Goal: Transaction & Acquisition: Purchase product/service

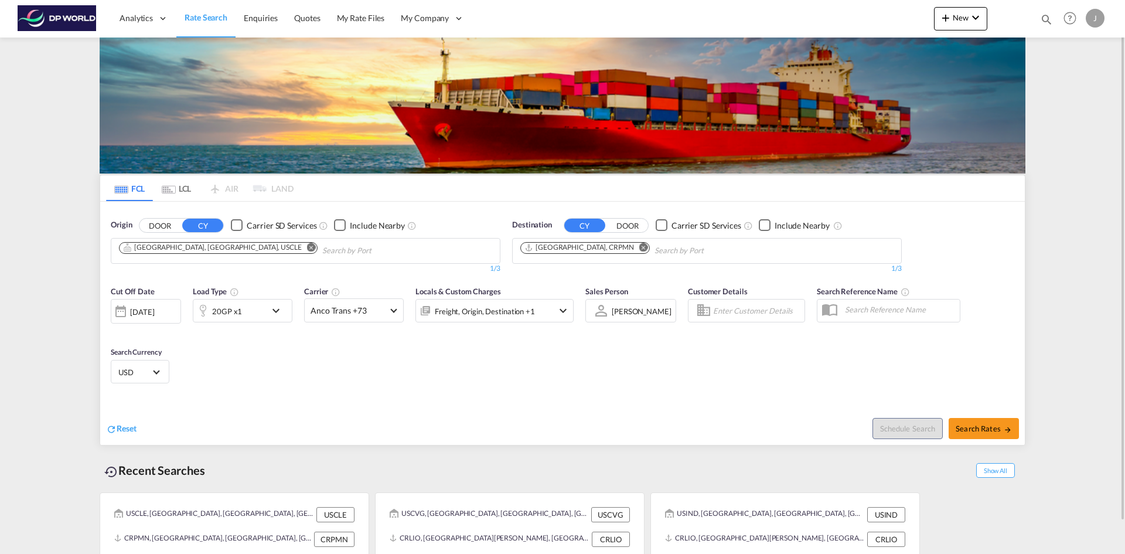
click at [307, 246] on md-icon "Remove" at bounding box center [311, 247] width 9 height 9
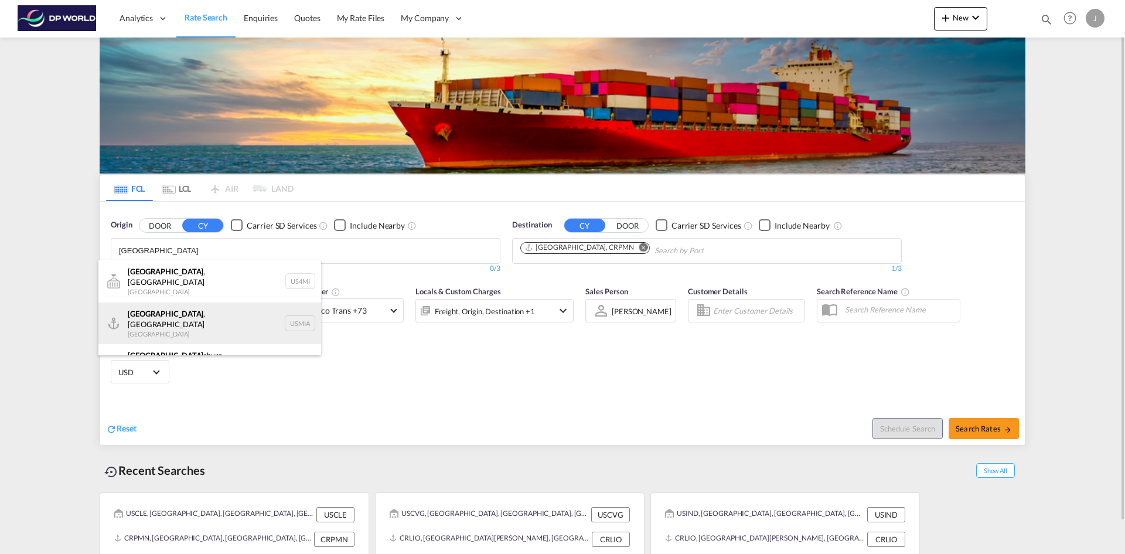
type input "Miami"
click at [151, 321] on div "Miami , FL United States USMIA" at bounding box center [209, 323] width 223 height 42
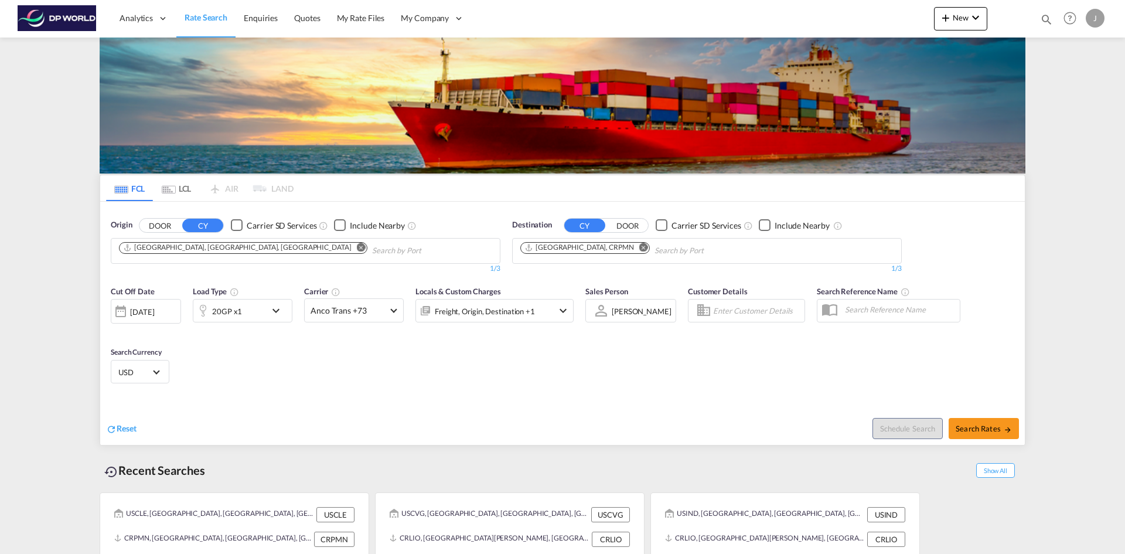
click at [639, 246] on md-icon "Remove" at bounding box center [643, 247] width 9 height 9
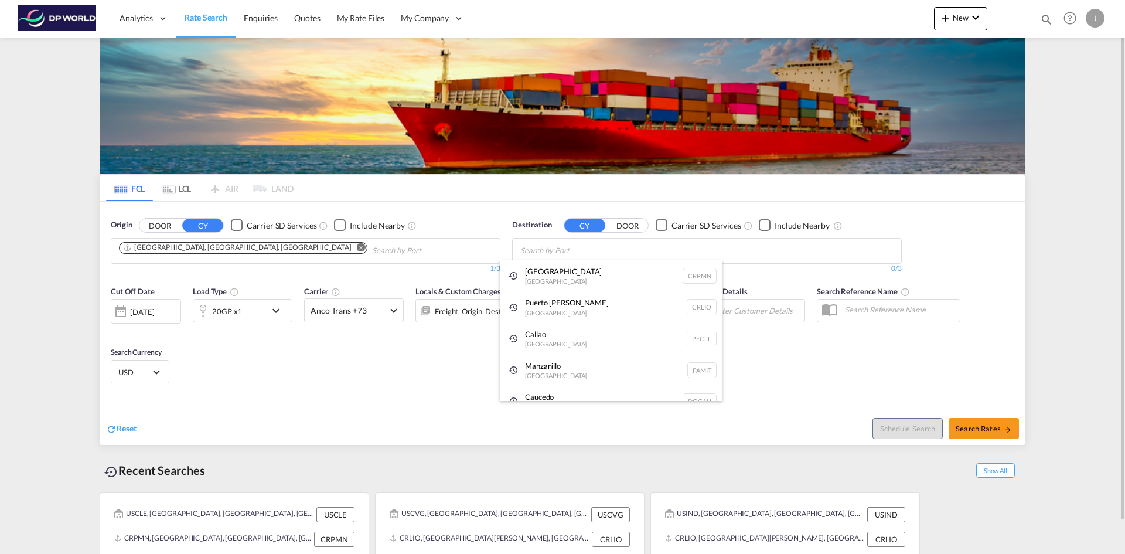
click at [541, 368] on div "Manzanillo Panama PAMIT" at bounding box center [611, 371] width 223 height 32
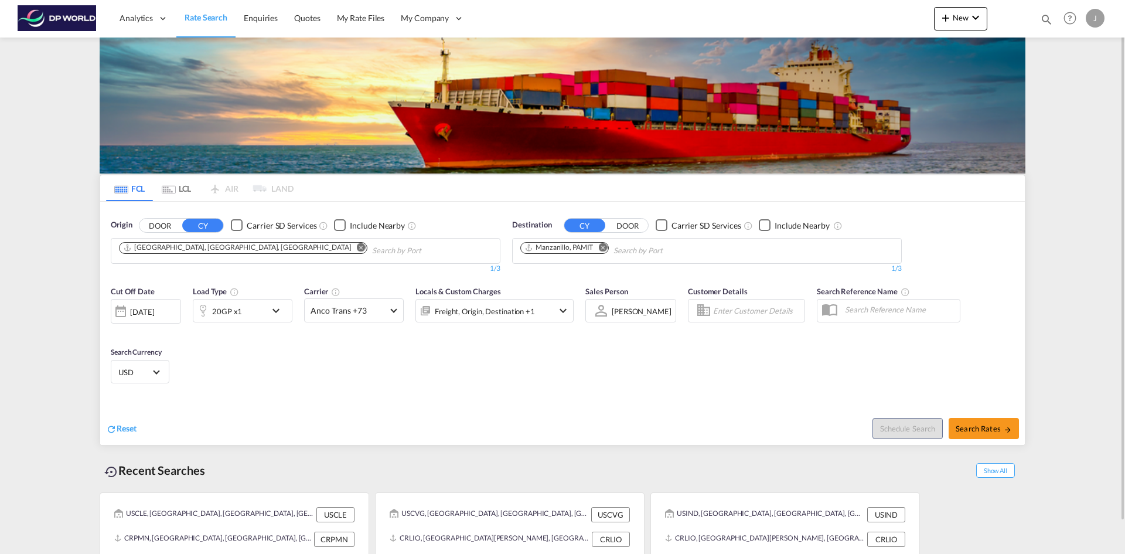
click at [138, 311] on div "[DATE]" at bounding box center [142, 312] width 24 height 11
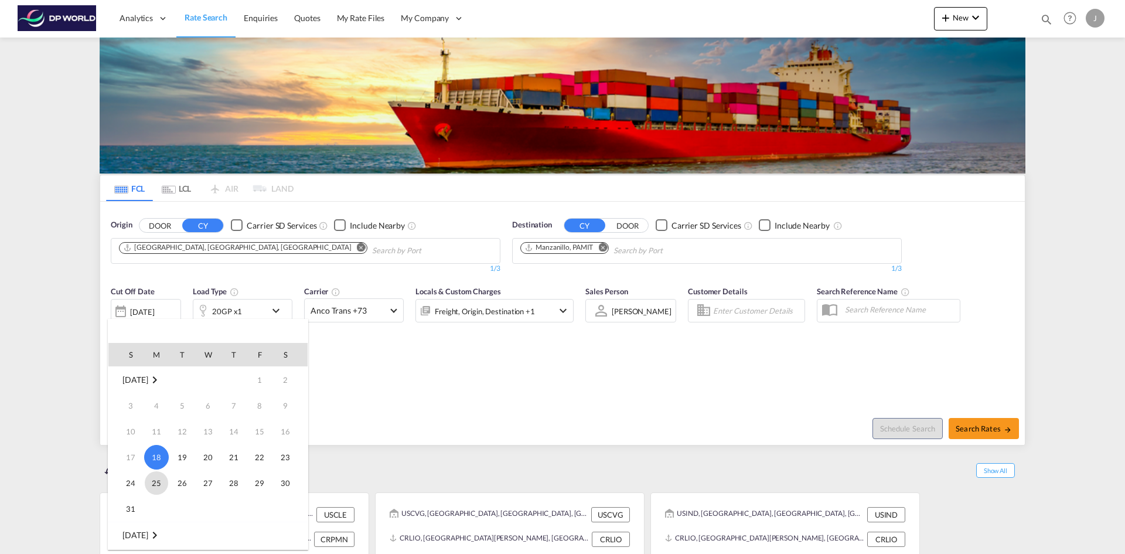
click at [156, 487] on span "25" at bounding box center [156, 482] width 23 height 23
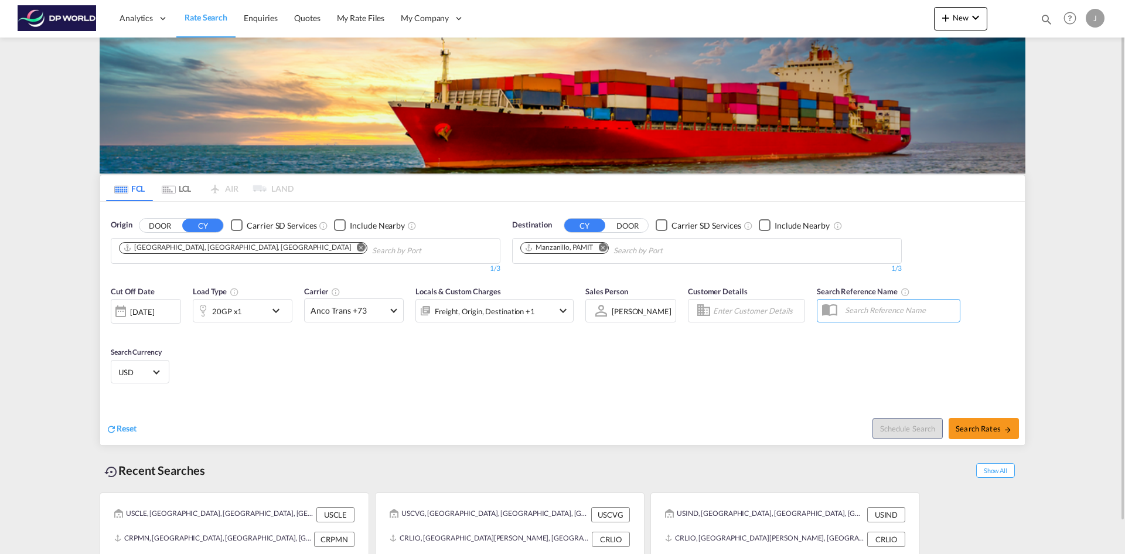
click at [241, 309] on div "20GP x1" at bounding box center [229, 310] width 73 height 23
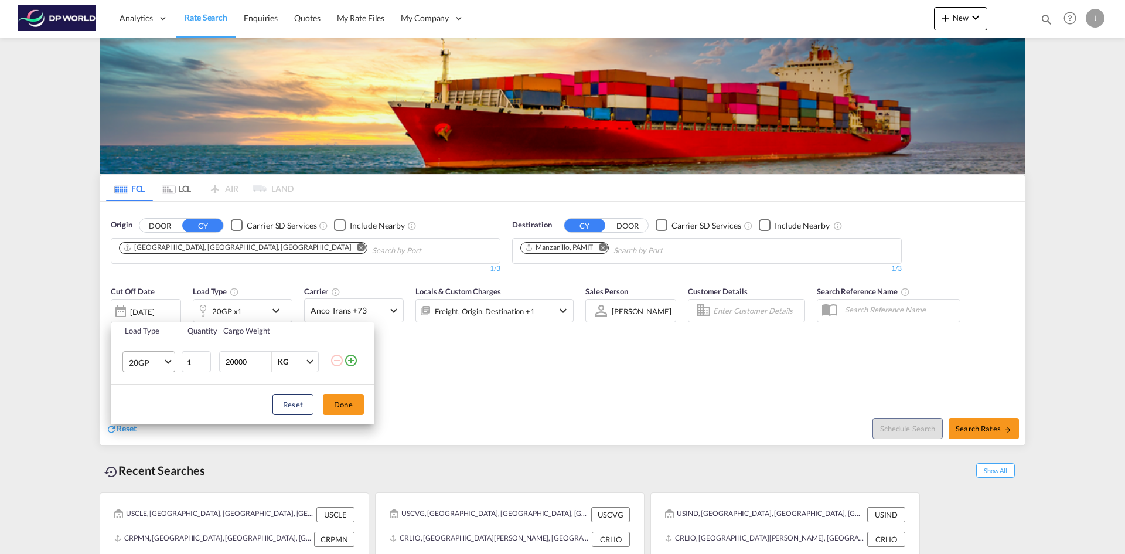
click at [155, 359] on span "20GP" at bounding box center [146, 363] width 34 height 12
click at [142, 421] on div "40HC" at bounding box center [140, 419] width 22 height 12
click at [345, 402] on button "Done" at bounding box center [343, 404] width 41 height 21
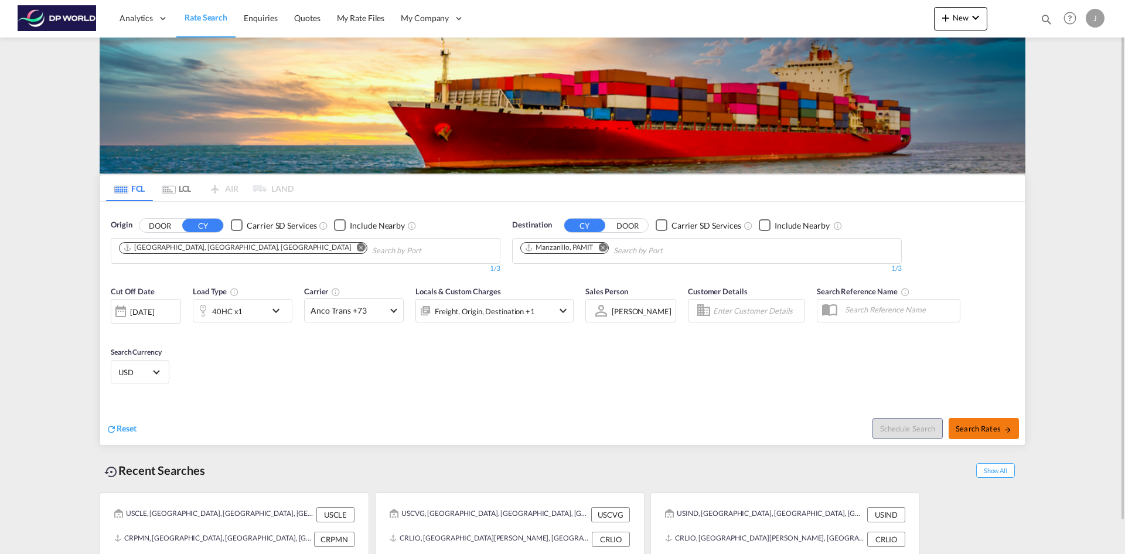
click at [971, 430] on span "Search Rates" at bounding box center [984, 428] width 56 height 9
type input "USMIA to PAMIT / 25 Aug 2025"
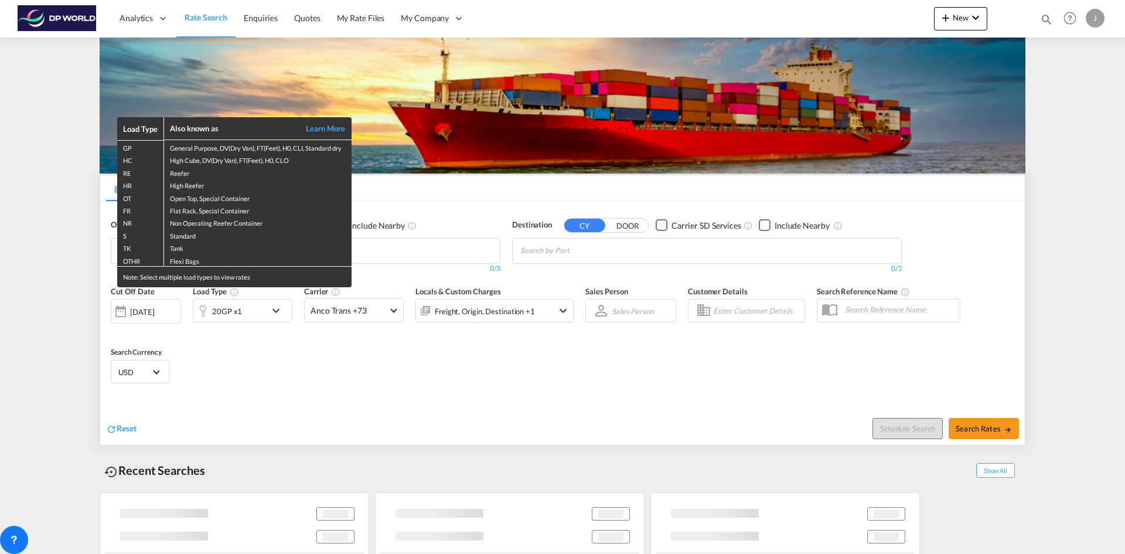
click at [471, 398] on div "Load Type Also known as Learn More GP General Purpose, DV(Dry Van), FT(Feet), H…" at bounding box center [562, 277] width 1125 height 554
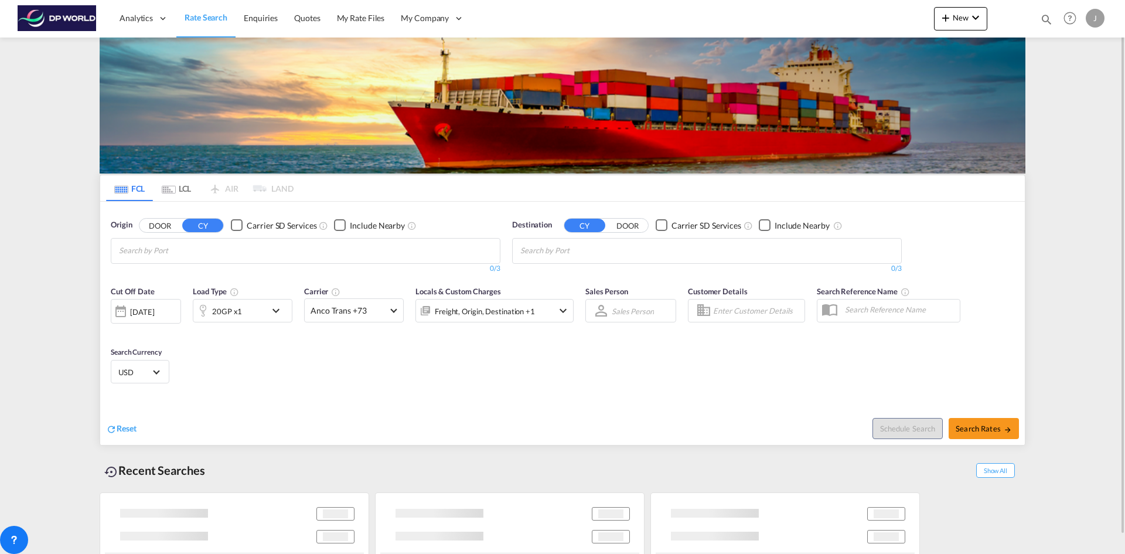
click at [132, 247] on input "Chips input." at bounding box center [174, 250] width 111 height 19
click at [152, 250] on input "Chips input." at bounding box center [174, 250] width 111 height 19
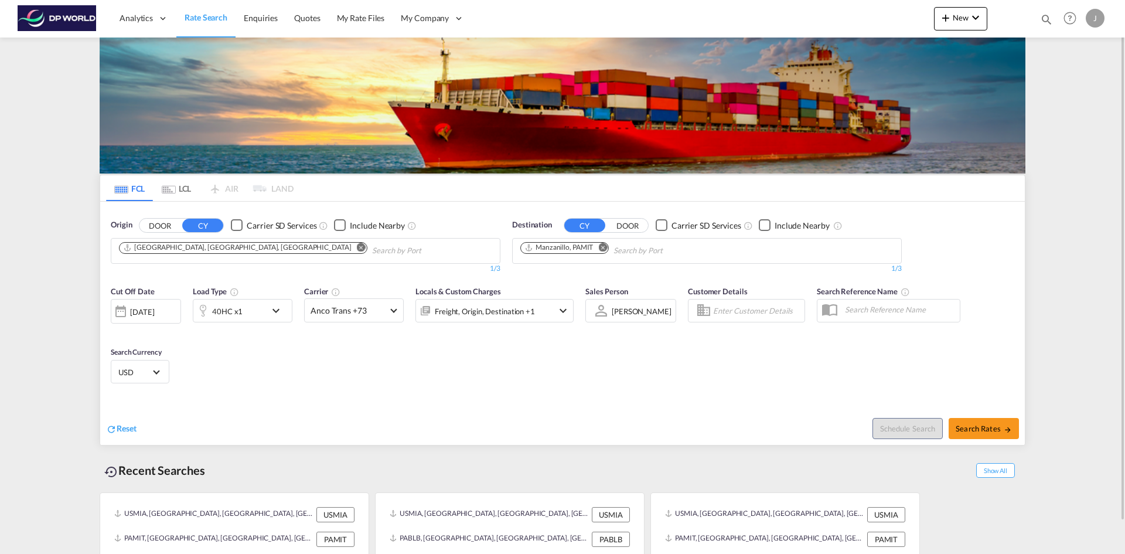
click at [357, 247] on md-icon "Remove" at bounding box center [361, 247] width 9 height 9
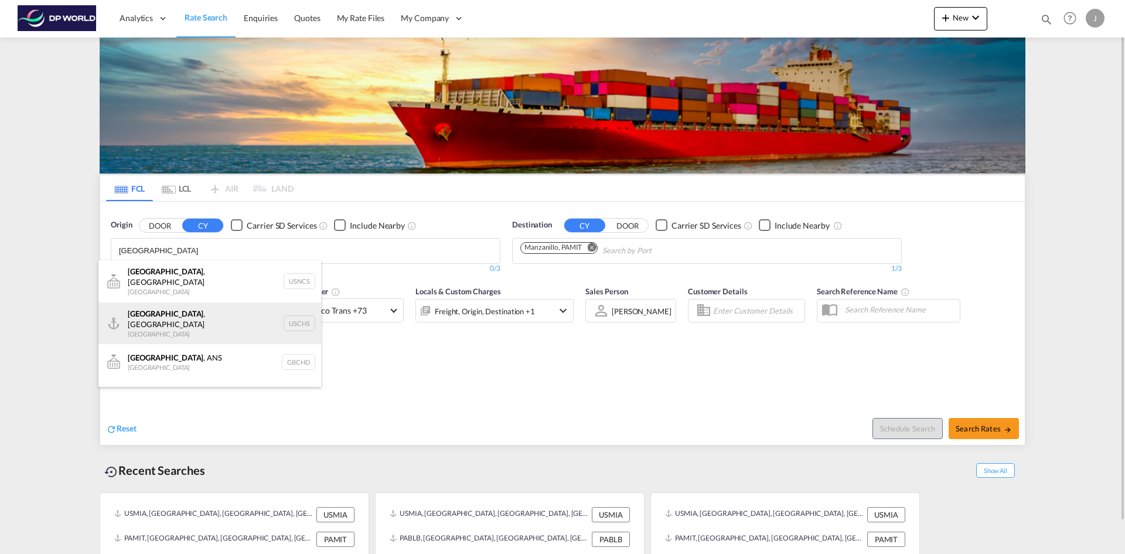
type input "Charleston"
click at [139, 308] on div "Charleston , SC United States USCHS" at bounding box center [209, 323] width 223 height 42
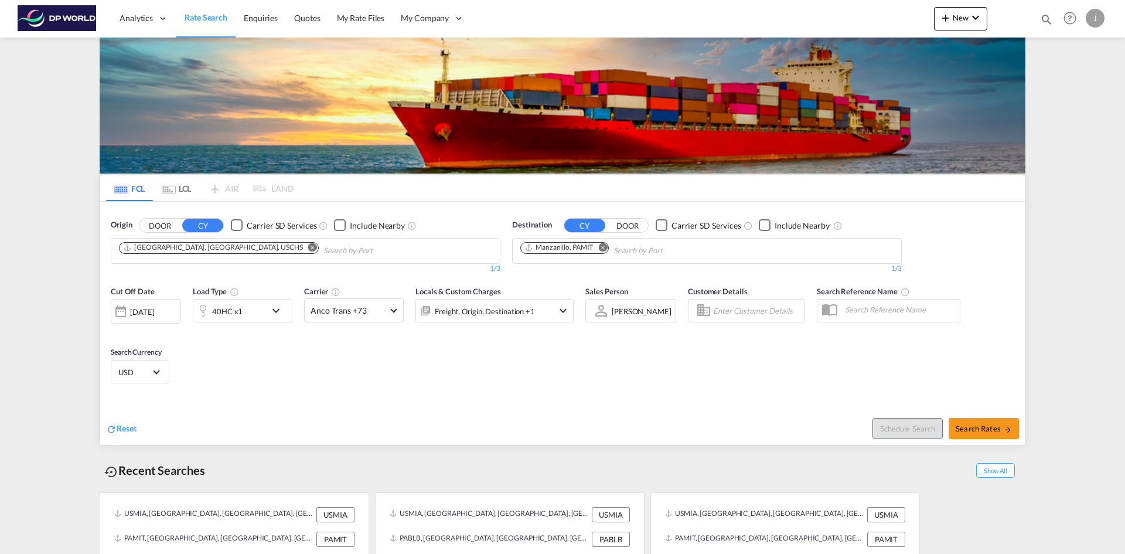
click at [604, 246] on md-icon "Remove" at bounding box center [602, 247] width 9 height 9
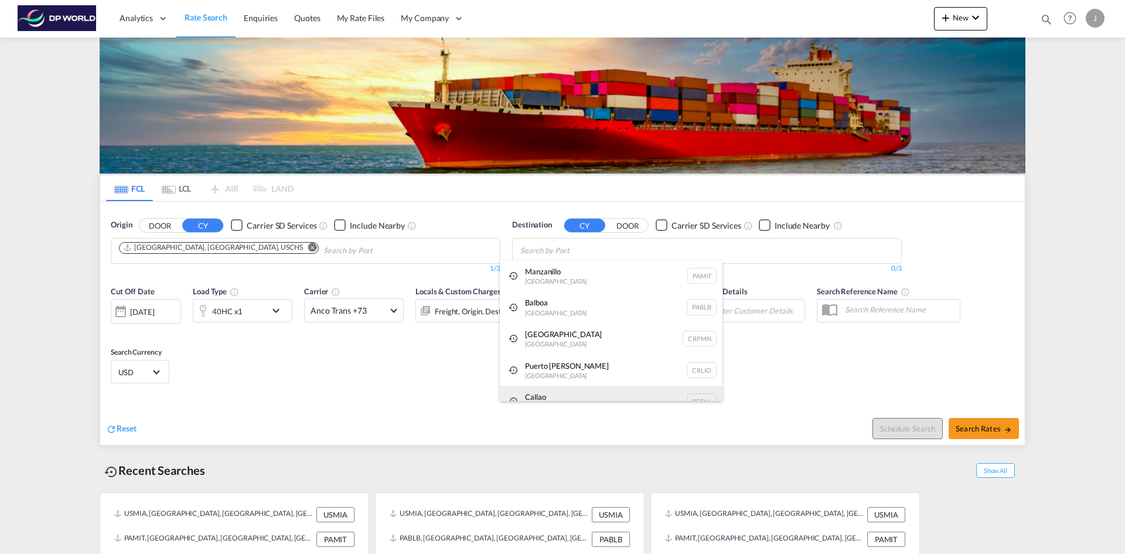
click at [533, 391] on div "Callao Peru PECLL" at bounding box center [611, 402] width 223 height 32
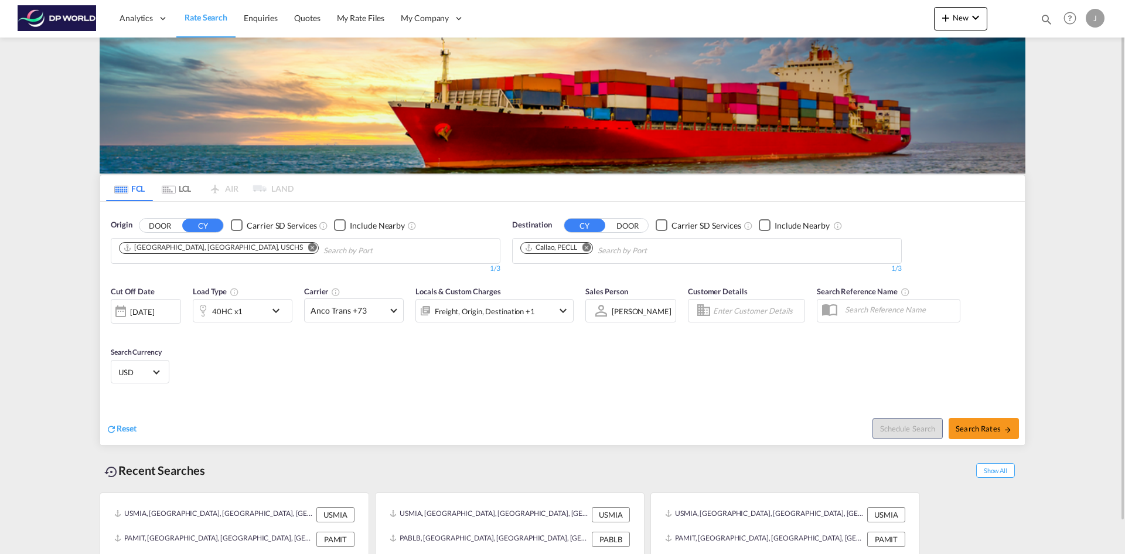
click at [275, 311] on md-icon "icon-chevron-down" at bounding box center [279, 311] width 20 height 14
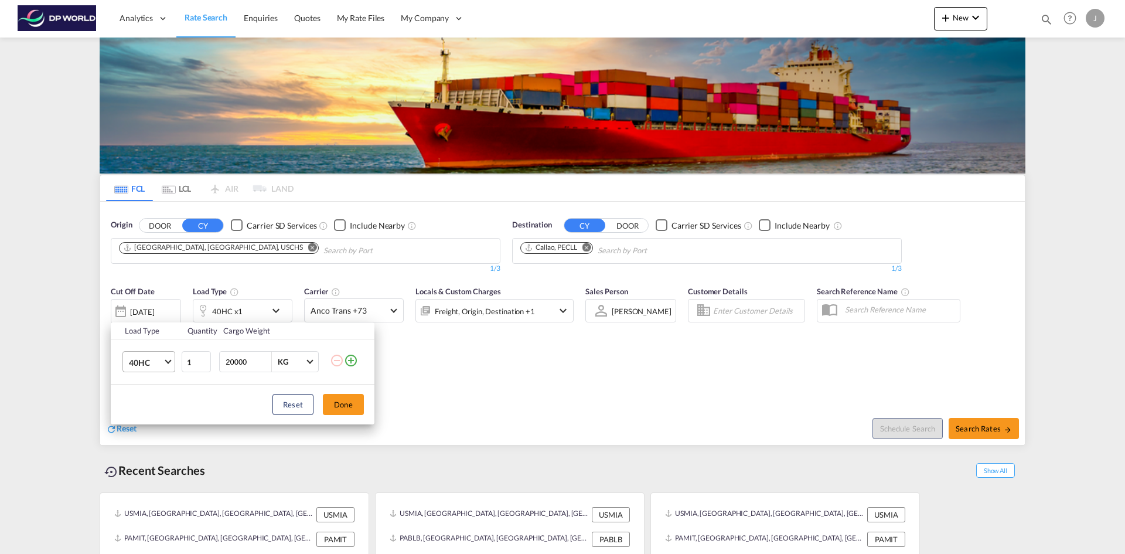
click at [153, 362] on span "40HC" at bounding box center [146, 363] width 34 height 12
click at [148, 308] on div "20GP" at bounding box center [139, 306] width 21 height 12
click at [151, 312] on div "Load Type Quantity Cargo Weight 20GP 1 20000 KG KG Load type addition is restri…" at bounding box center [562, 277] width 1125 height 554
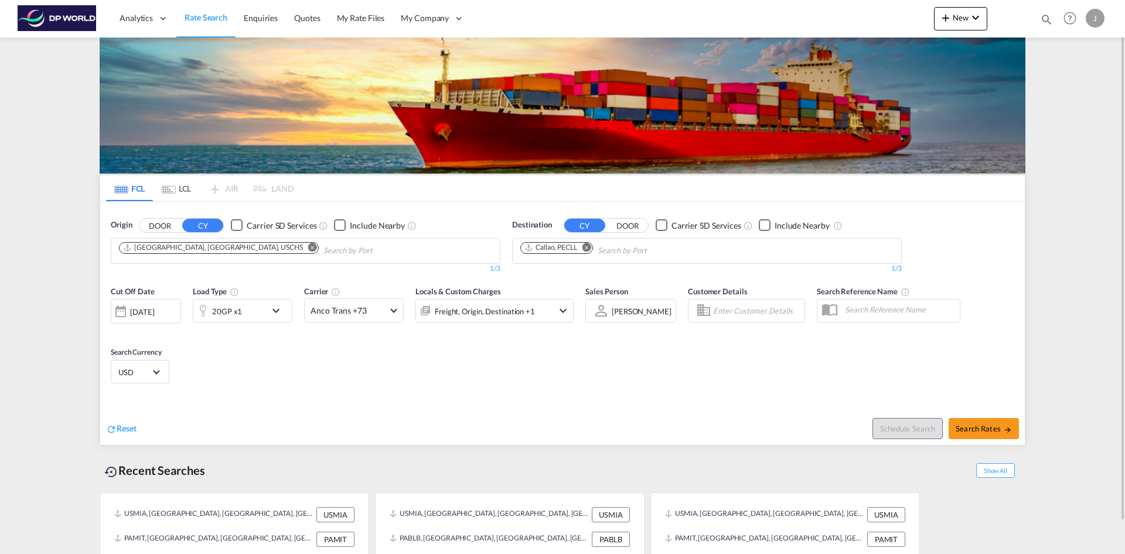
click at [140, 306] on div "[DATE]" at bounding box center [146, 311] width 70 height 25
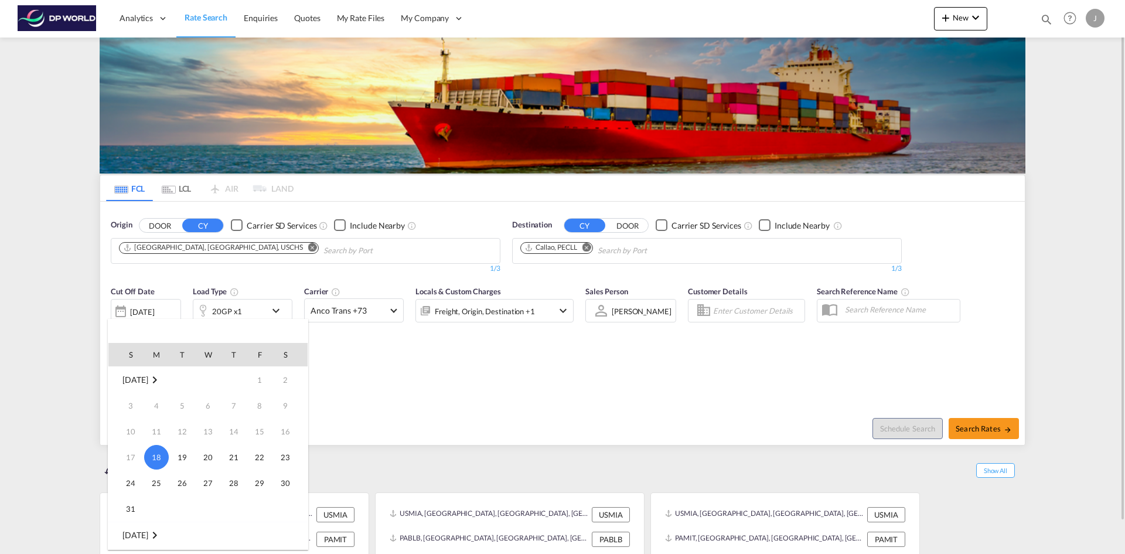
drag, startPoint x: 157, startPoint y: 482, endPoint x: 224, endPoint y: 463, distance: 70.0
click at [158, 482] on span "25" at bounding box center [156, 482] width 23 height 23
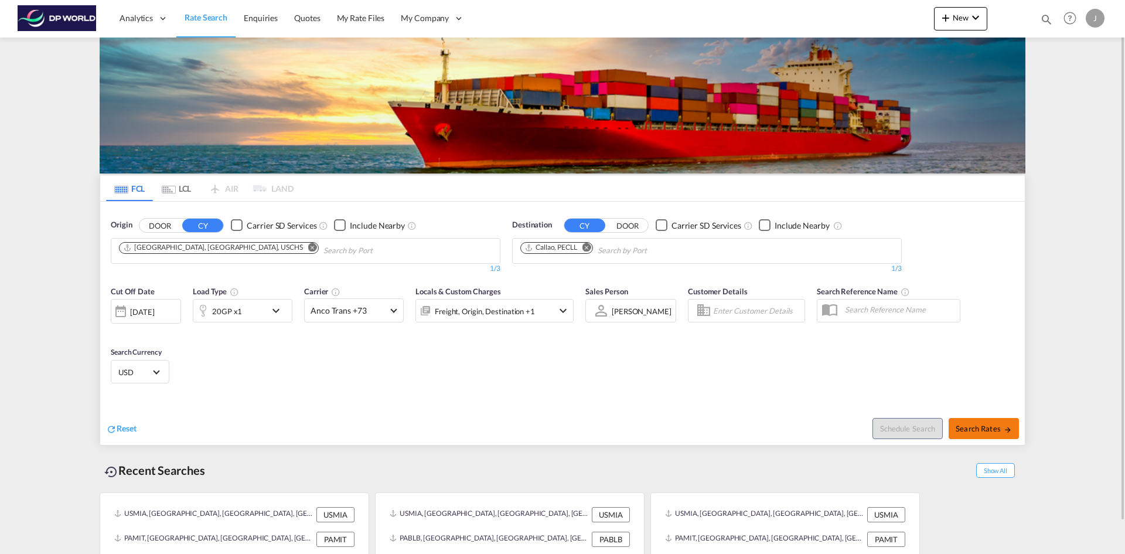
click at [978, 431] on span "Search Rates" at bounding box center [984, 428] width 56 height 9
type input "USCHS to PECLL / 25 Aug 2025"
click at [154, 312] on div "[DATE]" at bounding box center [142, 312] width 24 height 11
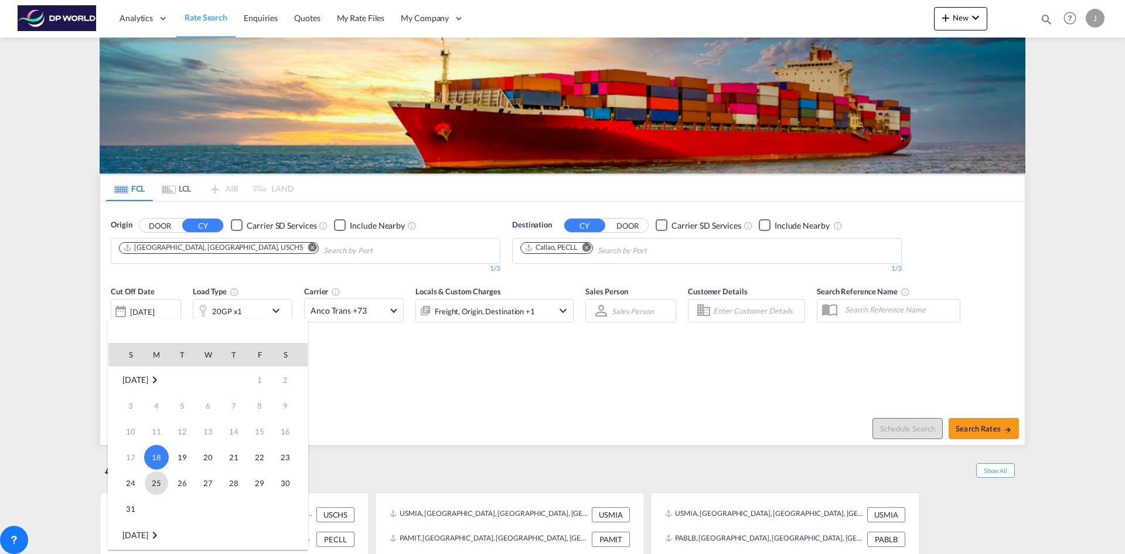
click at [152, 483] on span "25" at bounding box center [156, 482] width 23 height 23
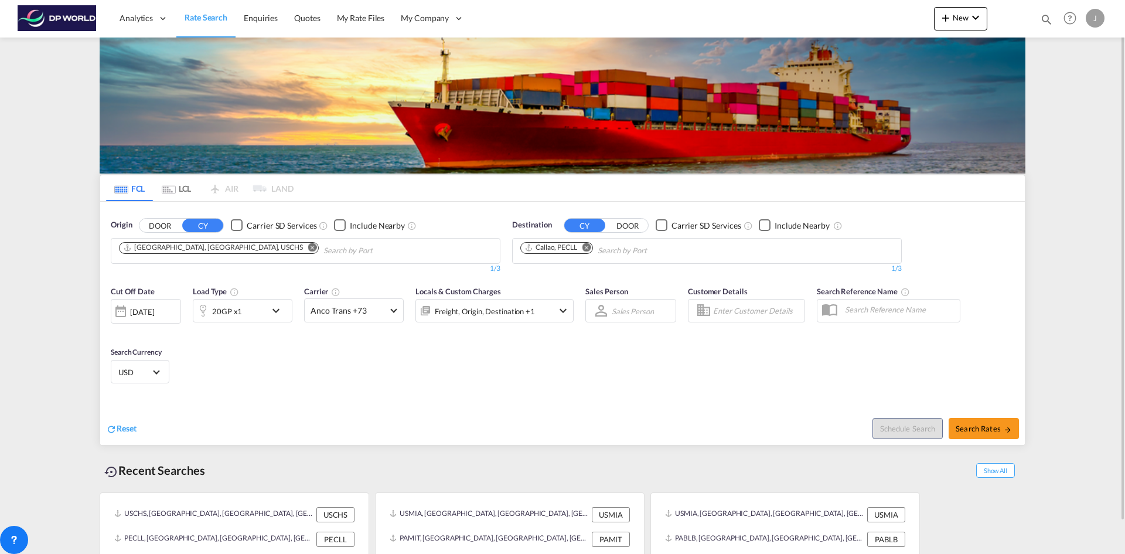
click at [271, 310] on md-icon "icon-chevron-down" at bounding box center [279, 311] width 20 height 14
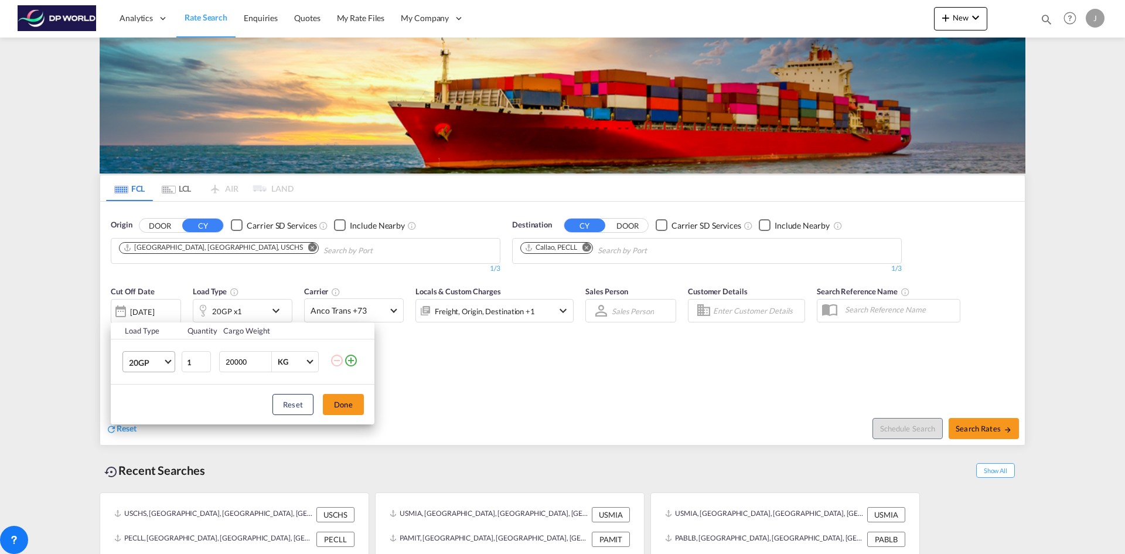
click at [167, 363] on span "Choose: \a20GP" at bounding box center [168, 361] width 6 height 6
click at [142, 390] on div "40GP" at bounding box center [139, 391] width 21 height 12
click at [345, 404] on button "Done" at bounding box center [343, 404] width 41 height 21
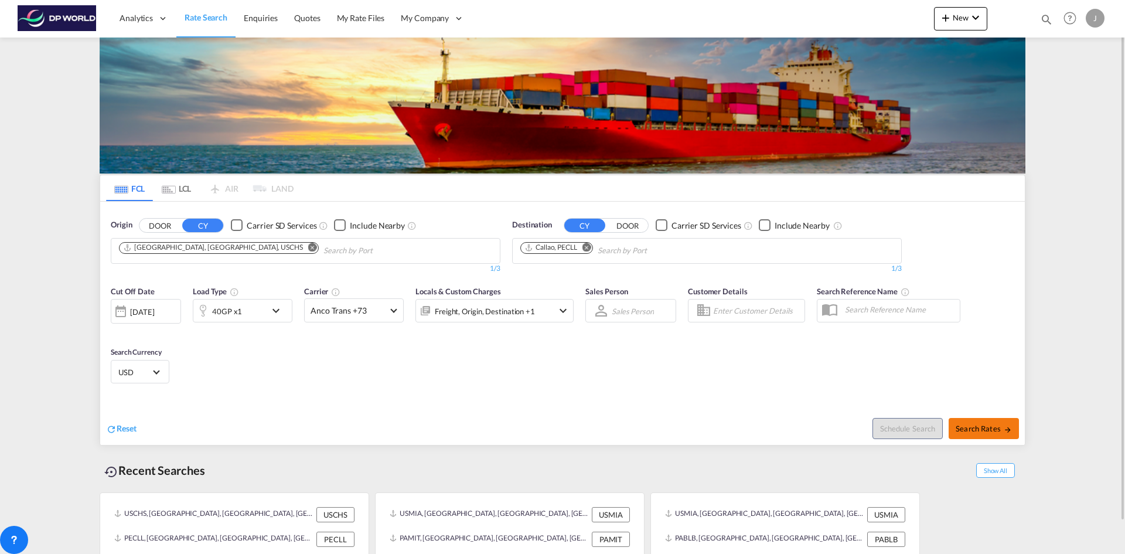
click at [998, 432] on span "Search Rates" at bounding box center [984, 428] width 56 height 9
type input "USCHS to PECLL / 25 Aug 2025"
click at [142, 311] on div "[DATE]" at bounding box center [142, 312] width 24 height 11
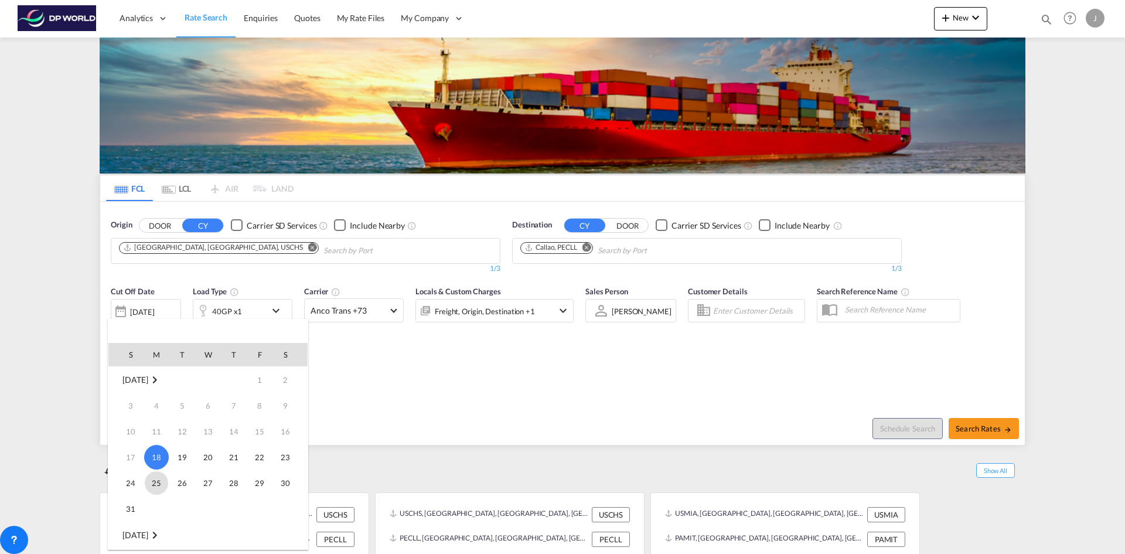
click at [155, 479] on span "25" at bounding box center [156, 482] width 23 height 23
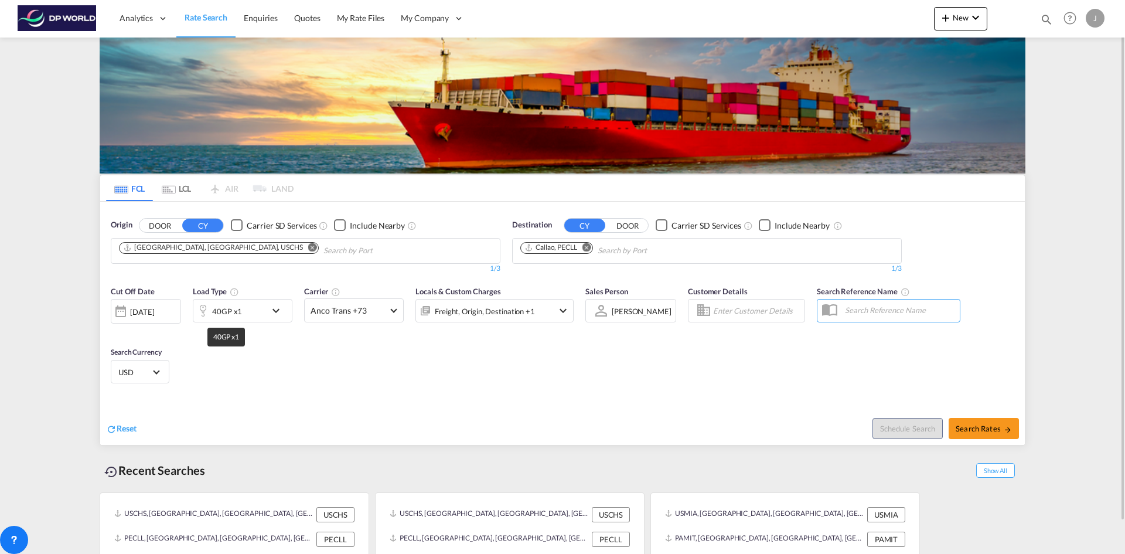
click at [236, 306] on div "40GP x1" at bounding box center [227, 311] width 30 height 16
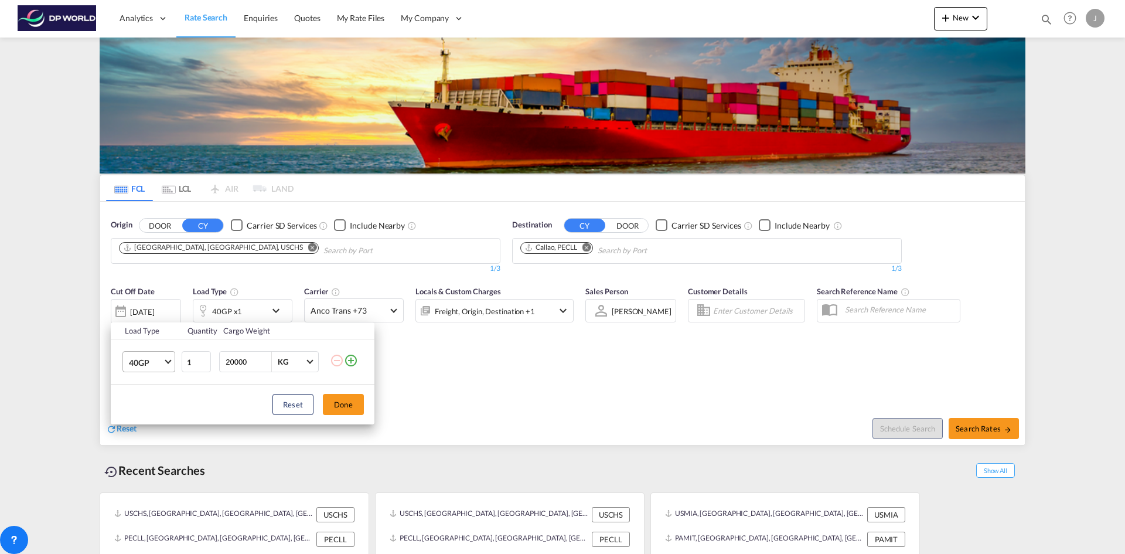
click at [151, 369] on md-select-value "40GP" at bounding box center [151, 362] width 47 height 20
click at [149, 389] on div "40HC" at bounding box center [140, 391] width 22 height 12
click at [345, 399] on button "Done" at bounding box center [343, 404] width 41 height 21
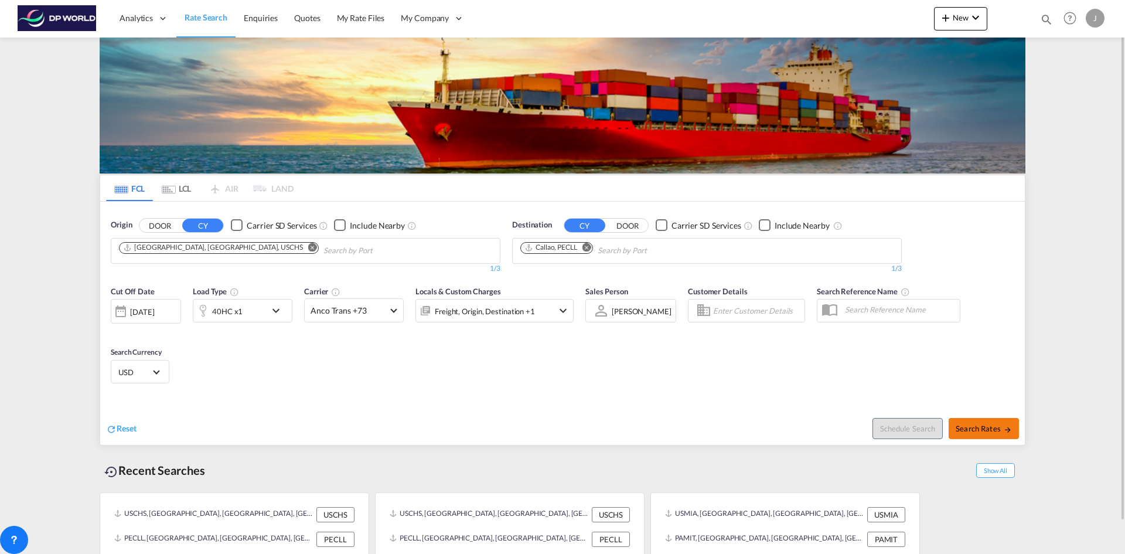
click at [985, 427] on span "Search Rates" at bounding box center [984, 428] width 56 height 9
type input "USCHS to PECLL / 25 Aug 2025"
click at [145, 307] on div "[DATE]" at bounding box center [142, 312] width 24 height 11
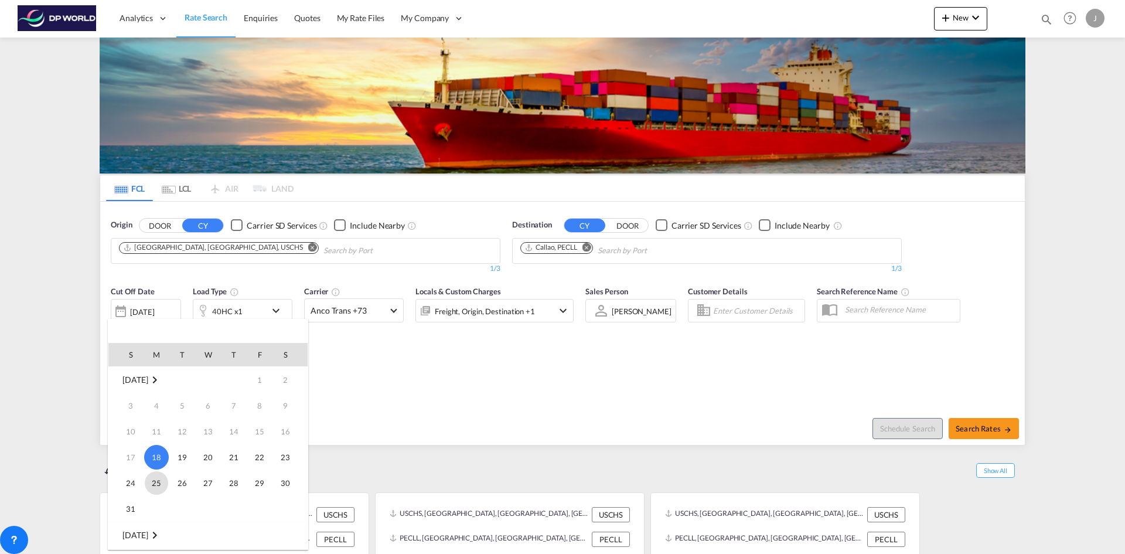
click at [151, 483] on span "25" at bounding box center [156, 482] width 23 height 23
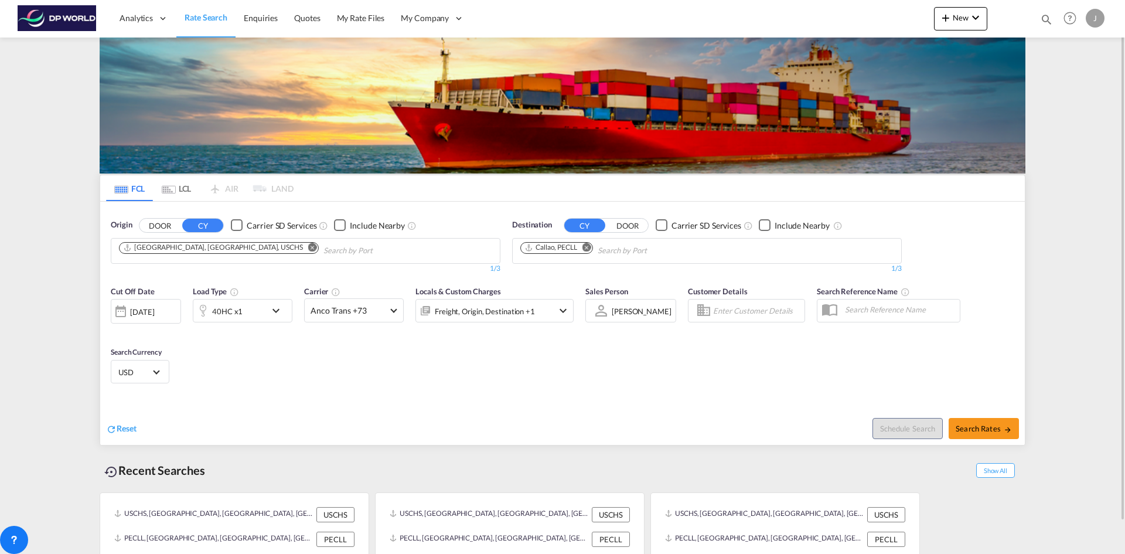
click at [252, 317] on div "40HC x1" at bounding box center [229, 310] width 73 height 23
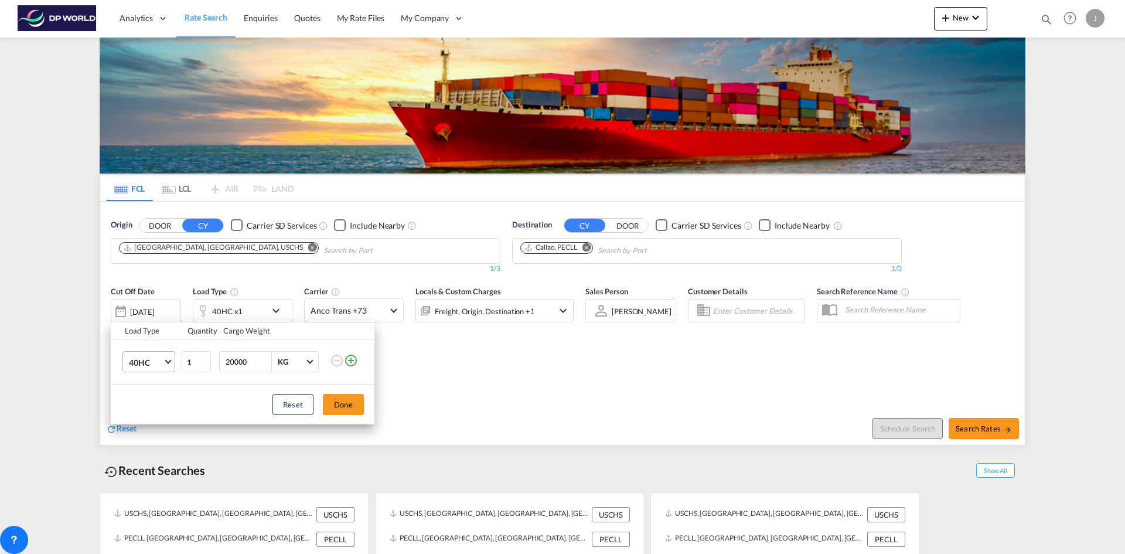
click at [152, 364] on span "40HC" at bounding box center [146, 363] width 34 height 12
click at [145, 339] on div "40GP" at bounding box center [139, 334] width 21 height 12
drag, startPoint x: 347, startPoint y: 402, endPoint x: 373, endPoint y: 402, distance: 26.4
click at [348, 402] on button "Done" at bounding box center [343, 404] width 41 height 21
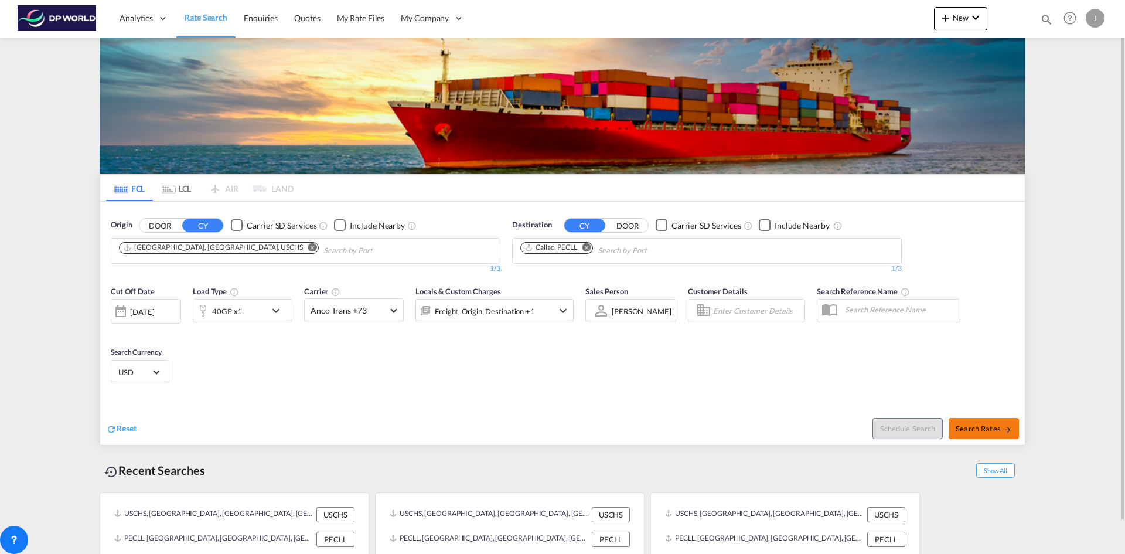
click at [981, 424] on span "Search Rates" at bounding box center [984, 428] width 56 height 9
type input "USCHS to PECLL / 25 Aug 2025"
click at [154, 308] on div "[DATE]" at bounding box center [142, 312] width 24 height 11
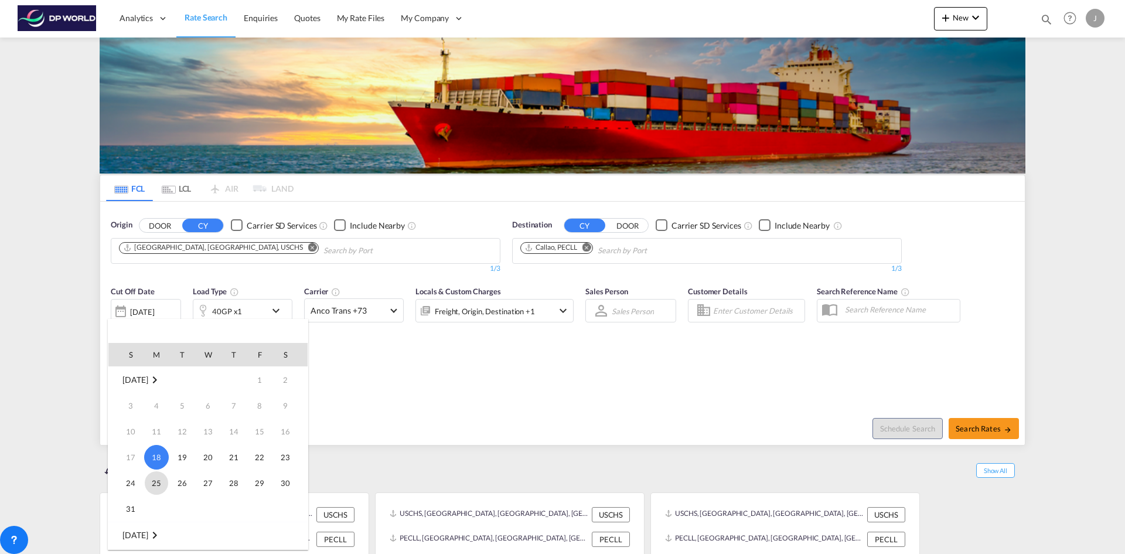
click at [163, 484] on span "25" at bounding box center [156, 482] width 23 height 23
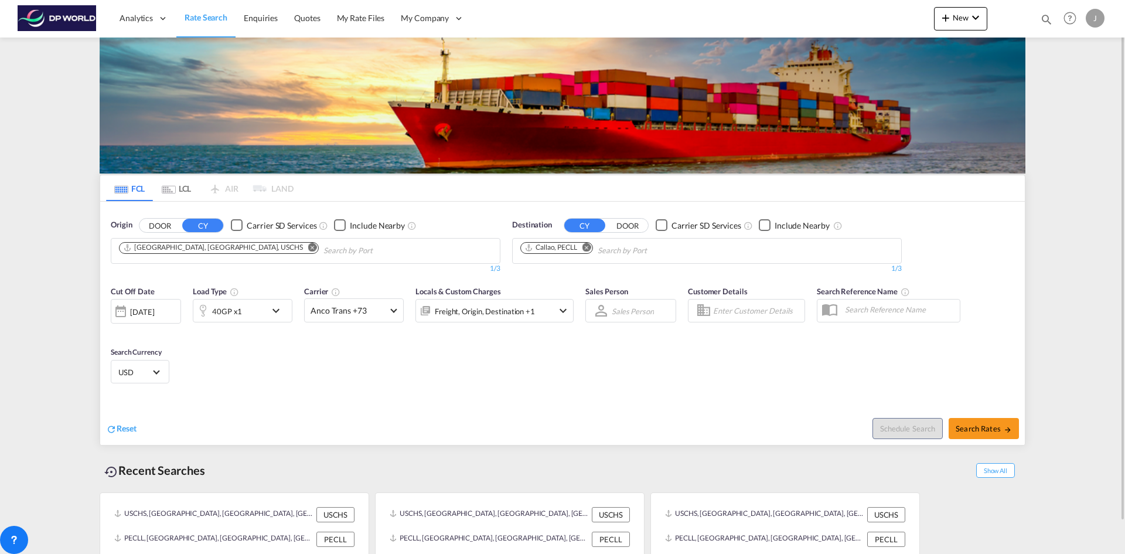
click at [256, 307] on div "40GP x1" at bounding box center [229, 310] width 73 height 23
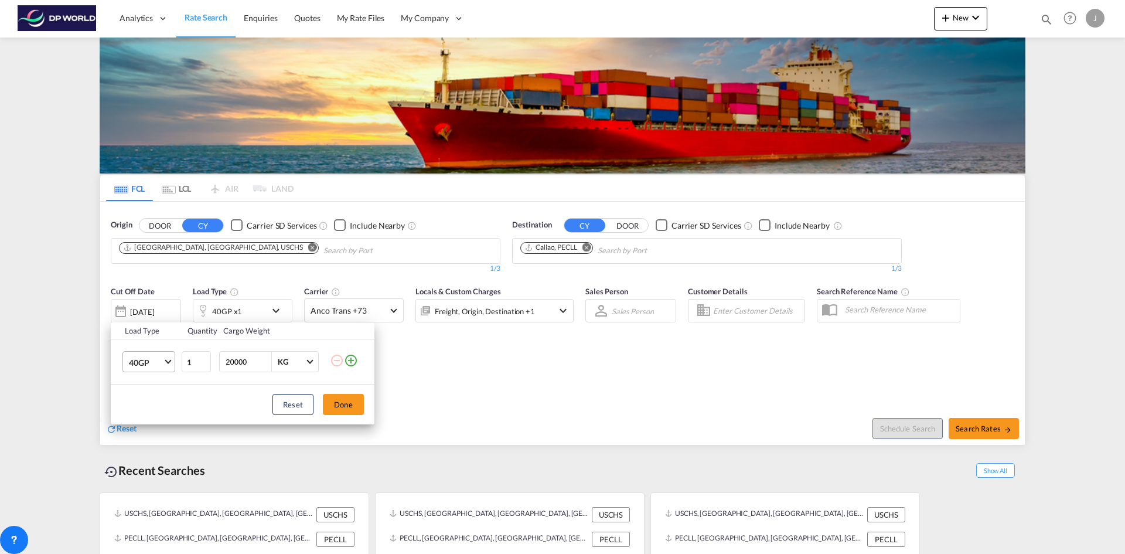
click at [130, 365] on span "40GP" at bounding box center [146, 363] width 34 height 12
click at [148, 389] on div "40HC" at bounding box center [140, 391] width 22 height 12
drag, startPoint x: 342, startPoint y: 404, endPoint x: 400, endPoint y: 404, distance: 58.0
click at [343, 404] on button "Done" at bounding box center [343, 404] width 41 height 21
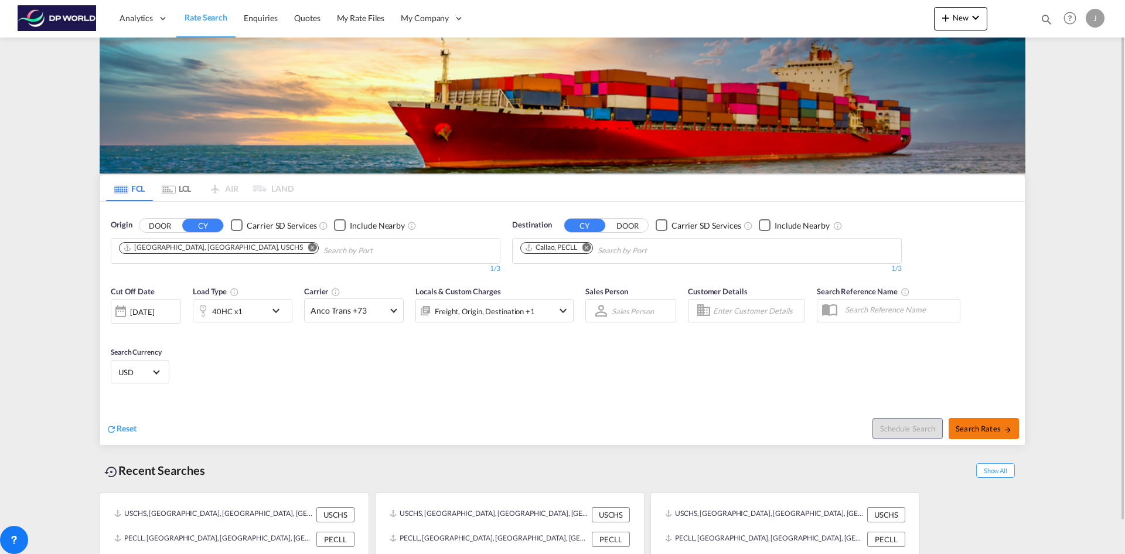
click at [969, 427] on span "Search Rates" at bounding box center [984, 428] width 56 height 9
type input "USCHS to PECLL / 25 Aug 2025"
click at [308, 245] on md-icon "Remove" at bounding box center [312, 247] width 9 height 9
click at [140, 248] on body "Analytics Dashboard Rate Search Enquiries Quotes My Rate Files My Company" at bounding box center [562, 277] width 1125 height 554
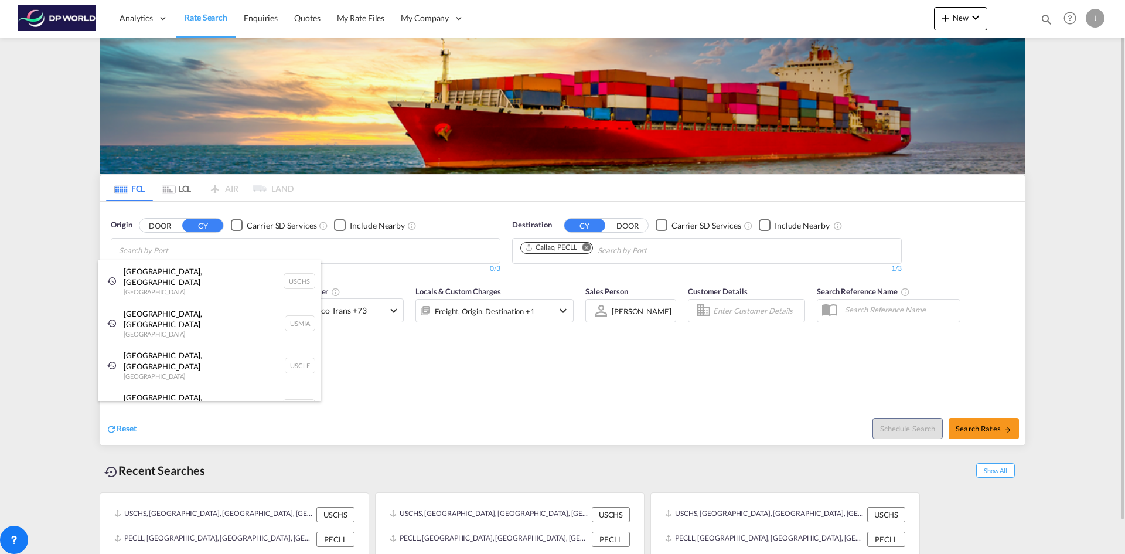
type input "A"
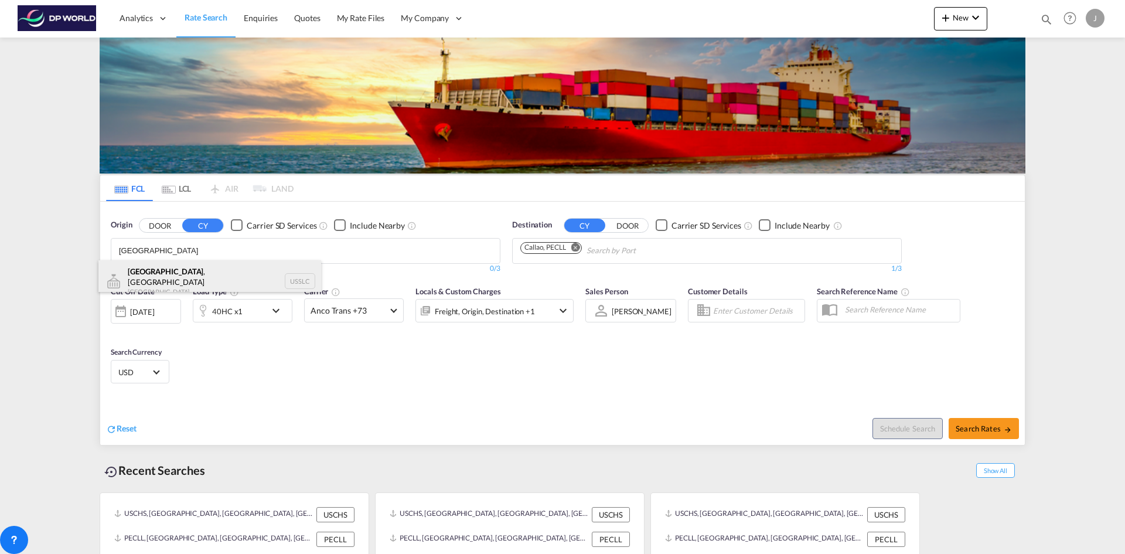
type input "Salt Lake City"
click at [156, 273] on div "Salt Lake City , UT United States USSLC" at bounding box center [209, 281] width 223 height 42
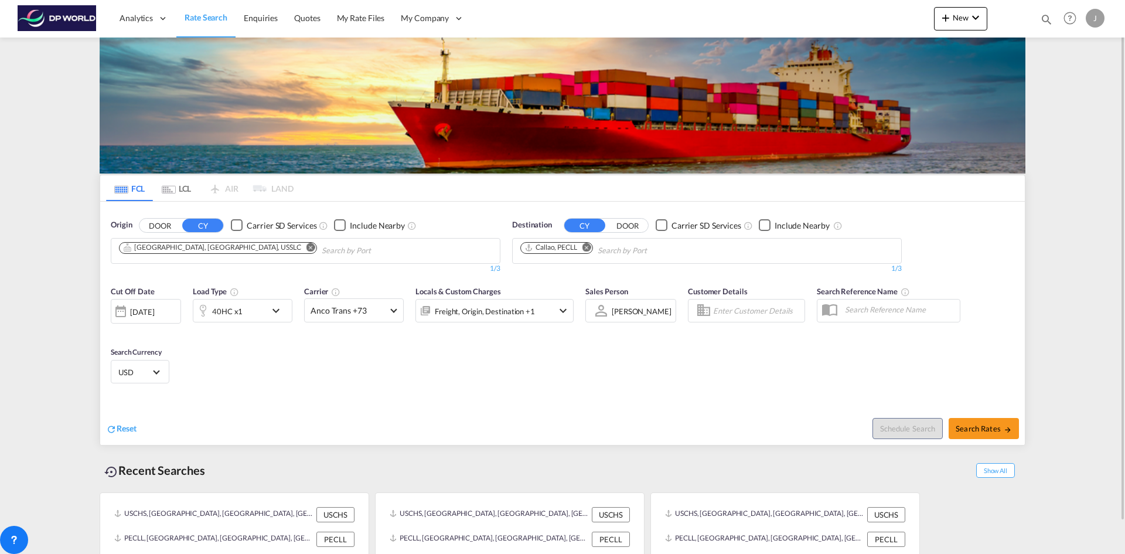
click at [590, 248] on md-icon "Remove" at bounding box center [587, 247] width 9 height 9
type input "P"
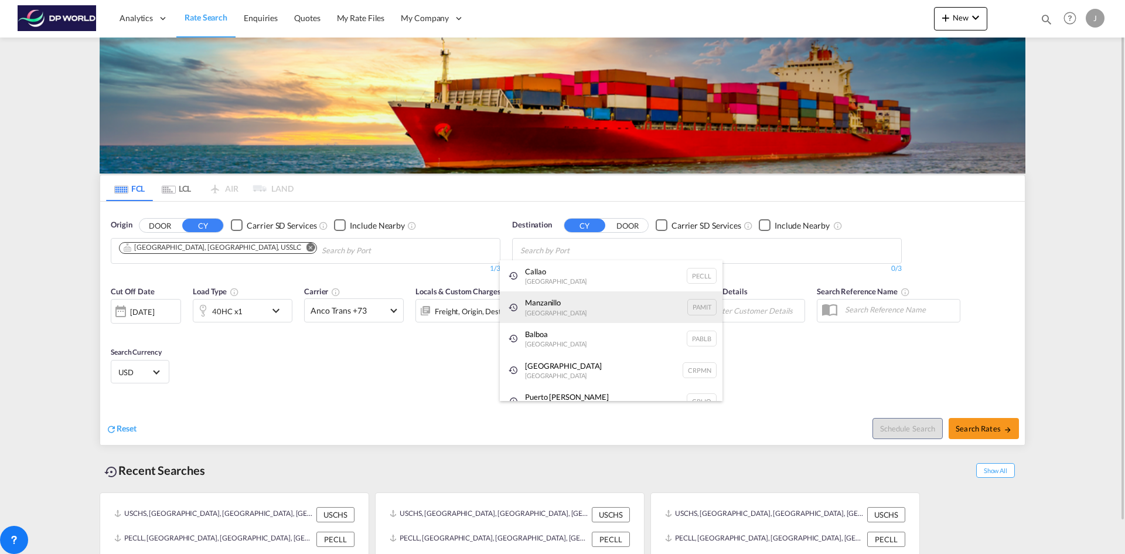
click at [536, 303] on div "Manzanillo Panama PAMIT" at bounding box center [611, 307] width 223 height 32
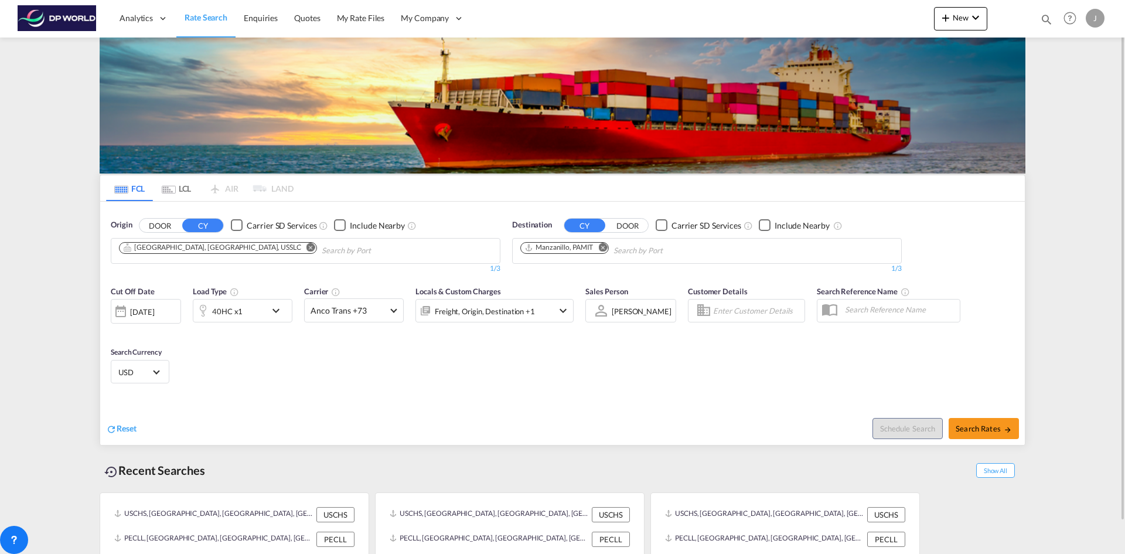
click at [120, 310] on div at bounding box center [120, 311] width 19 height 23
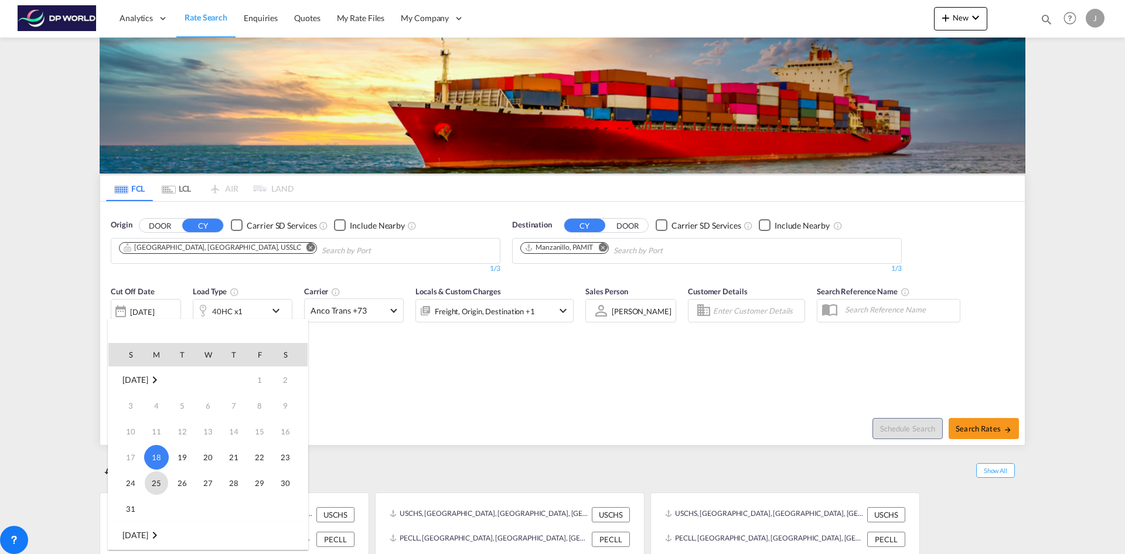
click at [155, 480] on span "25" at bounding box center [156, 482] width 23 height 23
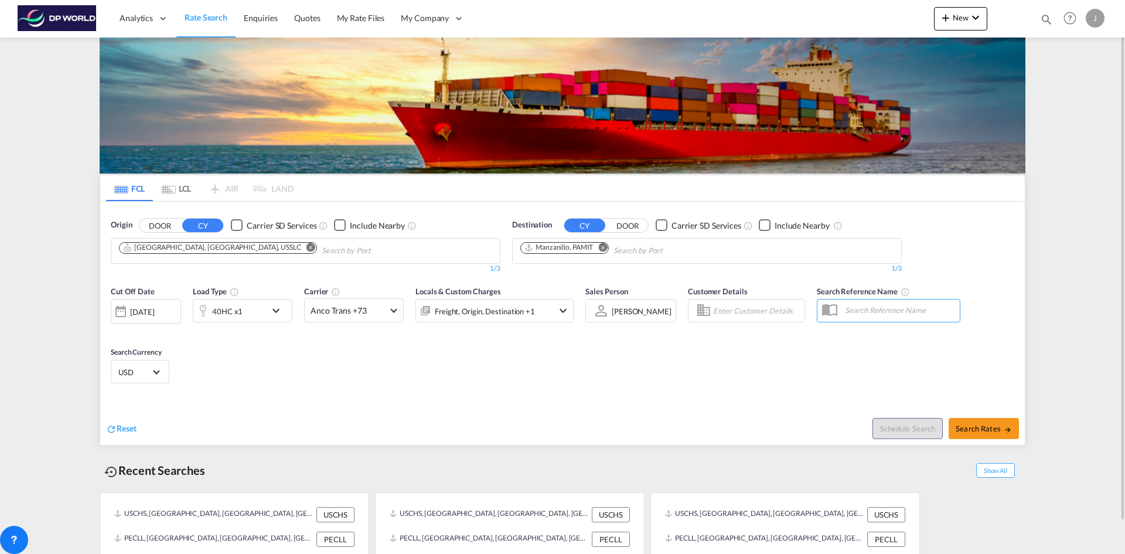
click at [263, 309] on div "40HC x1" at bounding box center [229, 310] width 73 height 23
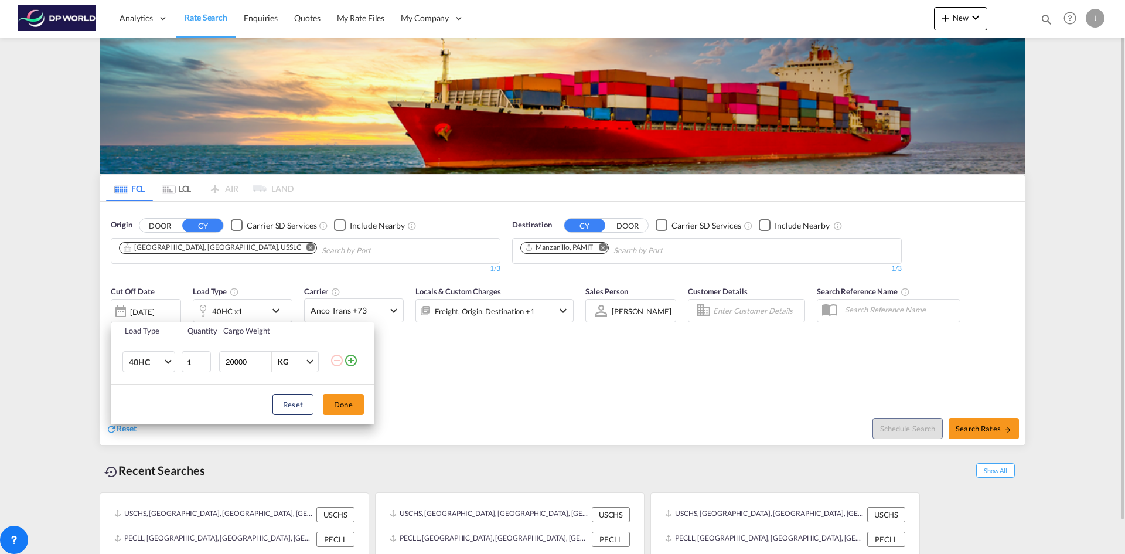
click at [343, 406] on button "Done" at bounding box center [343, 404] width 41 height 21
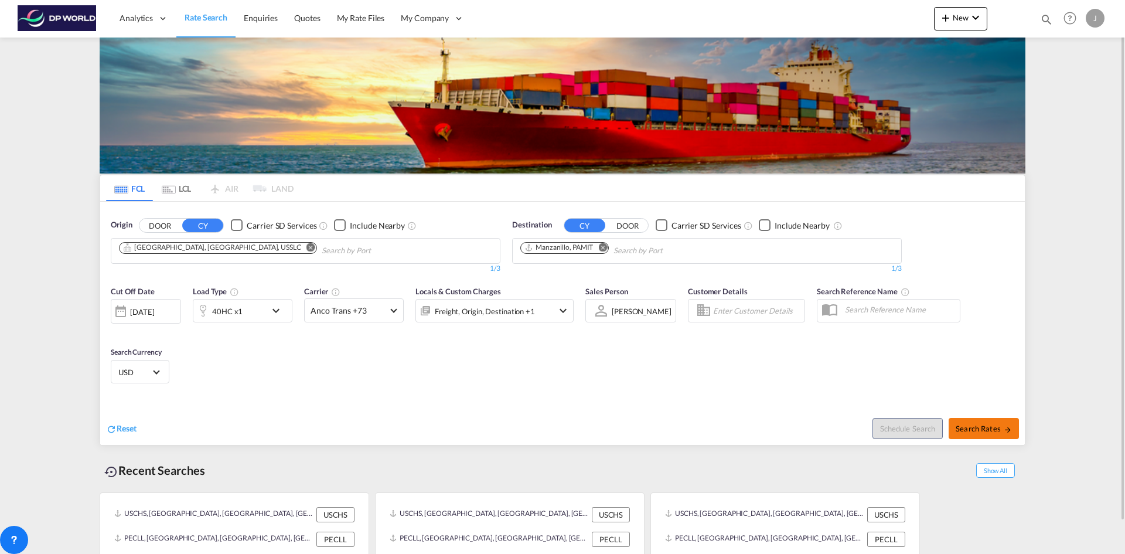
click at [972, 430] on span "Search Rates" at bounding box center [984, 428] width 56 height 9
type input "USSLC to PAMIT / 25 Aug 2025"
